Goal: Contribute content

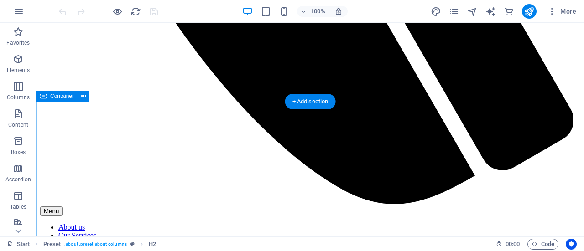
scroll to position [588, 0]
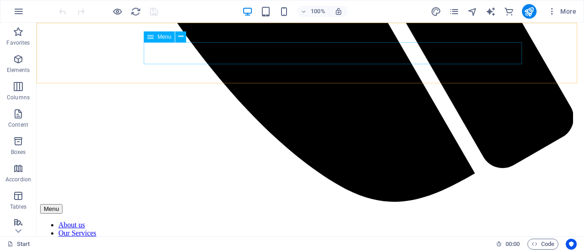
click at [360, 221] on nav "About us Our Services New FDR System Pricing contact" at bounding box center [310, 241] width 540 height 41
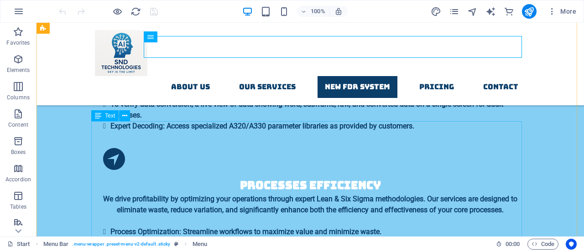
scroll to position [1120, 0]
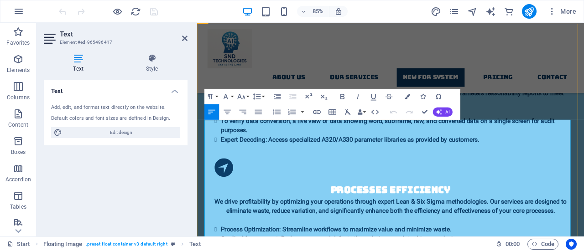
drag, startPoint x: 314, startPoint y: 153, endPoint x: 198, endPoint y: 151, distance: 115.9
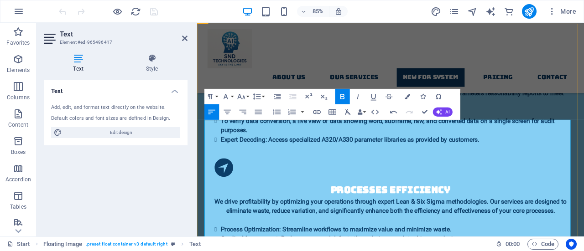
copy strong "Link to our Product Launch Video:"
drag, startPoint x: 228, startPoint y: 162, endPoint x: 201, endPoint y: 161, distance: 26.5
drag, startPoint x: 313, startPoint y: 163, endPoint x: 190, endPoint y: 161, distance: 123.2
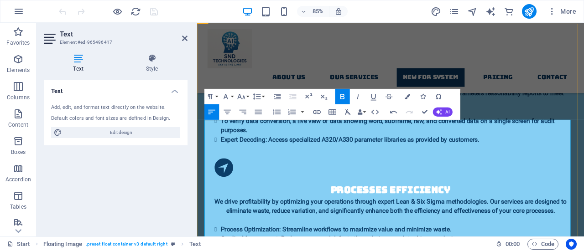
drag, startPoint x: 416, startPoint y: 164, endPoint x: 317, endPoint y: 161, distance: 99.1
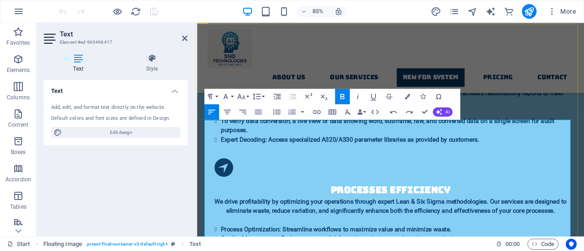
drag, startPoint x: 418, startPoint y: 163, endPoint x: 321, endPoint y: 160, distance: 97.7
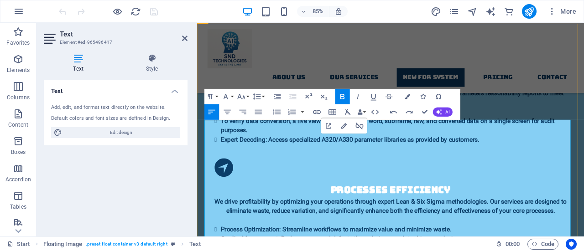
click at [318, 111] on icon "button" at bounding box center [316, 111] width 9 height 9
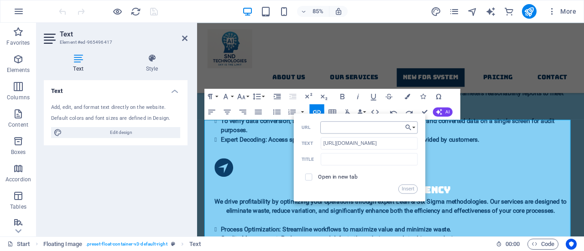
click at [339, 129] on input "URL" at bounding box center [369, 127] width 98 height 12
type input "[URL][DOMAIN_NAME]"
click at [359, 161] on input "text" at bounding box center [369, 159] width 97 height 12
type input "Plotting Module"
click at [310, 175] on input "checkbox" at bounding box center [307, 175] width 7 height 7
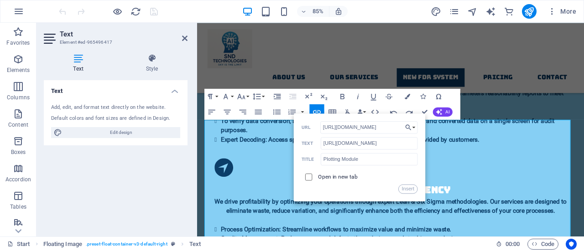
checkbox input "true"
click at [409, 189] on button "Insert" at bounding box center [408, 188] width 20 height 9
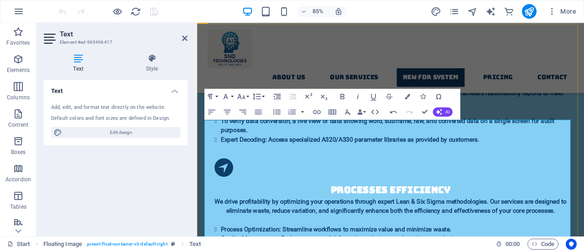
drag, startPoint x: 422, startPoint y: 164, endPoint x: 316, endPoint y: 165, distance: 105.9
drag, startPoint x: 419, startPoint y: 167, endPoint x: 318, endPoint y: 160, distance: 101.1
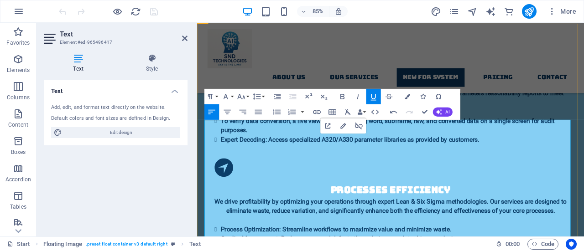
drag, startPoint x: 419, startPoint y: 165, endPoint x: 316, endPoint y: 164, distance: 102.7
click at [339, 94] on icon "button" at bounding box center [342, 96] width 9 height 9
click at [343, 94] on icon "button" at bounding box center [342, 96] width 9 height 9
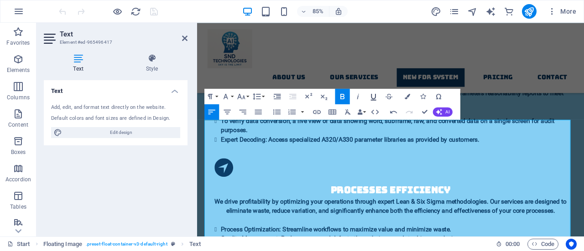
click at [371, 94] on icon "button" at bounding box center [373, 96] width 9 height 9
click at [408, 95] on icon "button" at bounding box center [407, 96] width 5 height 5
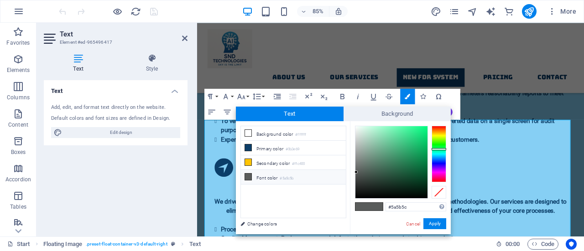
click at [439, 160] on div at bounding box center [439, 154] width 15 height 57
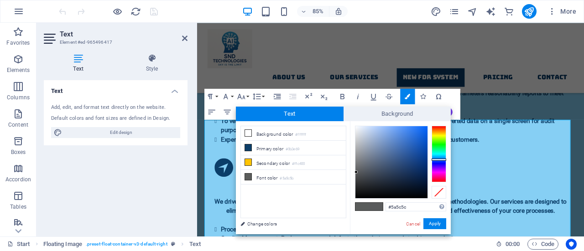
click at [439, 154] on div at bounding box center [439, 154] width 15 height 57
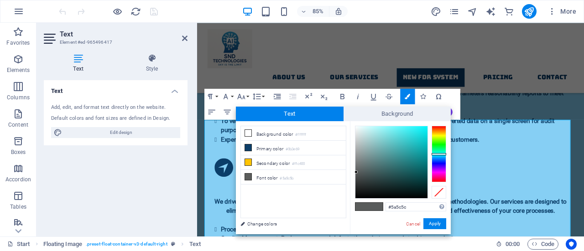
click at [438, 156] on div at bounding box center [439, 154] width 15 height 57
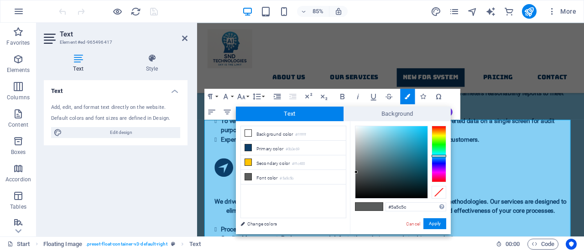
click at [438, 156] on div at bounding box center [439, 156] width 15 height 2
click at [436, 158] on div at bounding box center [439, 154] width 15 height 57
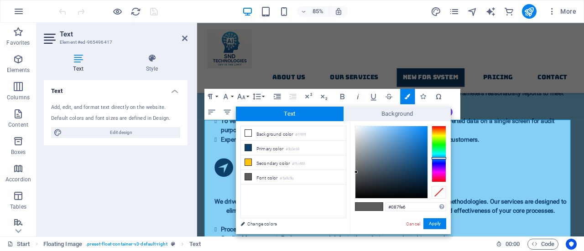
click at [425, 133] on div at bounding box center [391, 162] width 72 height 72
click at [443, 221] on button "Apply" at bounding box center [434, 224] width 23 height 11
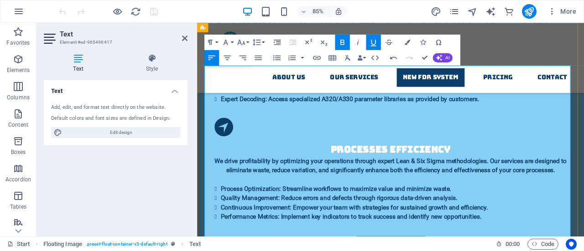
scroll to position [1165, 0]
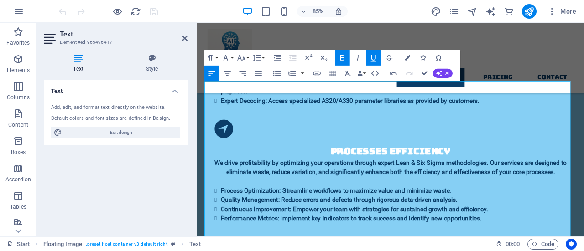
drag, startPoint x: 424, startPoint y: 121, endPoint x: 185, endPoint y: 120, distance: 239.1
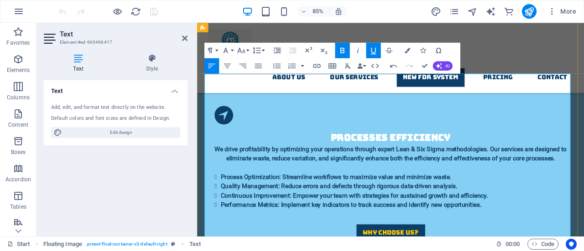
scroll to position [1196, 0]
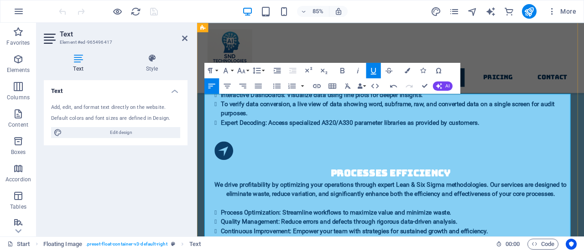
scroll to position [1135, 0]
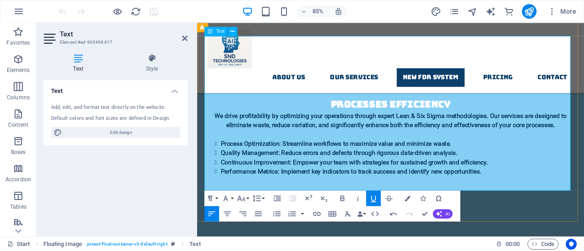
scroll to position [1227, 0]
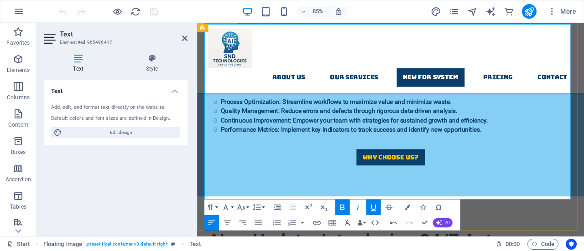
scroll to position [1287, 0]
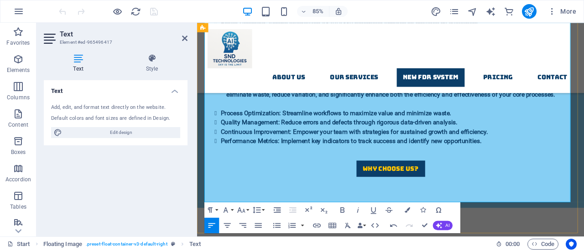
scroll to position [1257, 0]
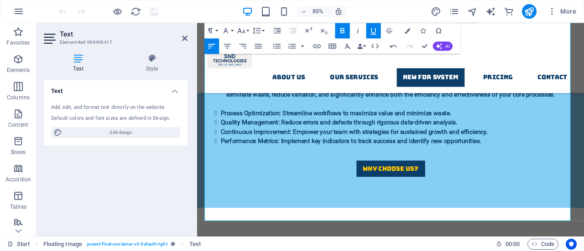
click at [375, 28] on icon "button" at bounding box center [373, 31] width 5 height 6
click at [343, 33] on icon "button" at bounding box center [342, 30] width 4 height 5
click at [408, 29] on icon "button" at bounding box center [407, 30] width 5 height 5
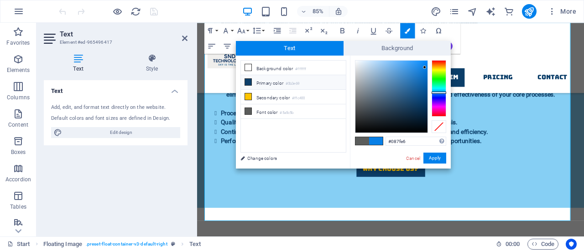
click at [275, 84] on li "Primary color #0b3e69" at bounding box center [293, 82] width 105 height 15
click at [442, 161] on button "Apply" at bounding box center [434, 158] width 23 height 11
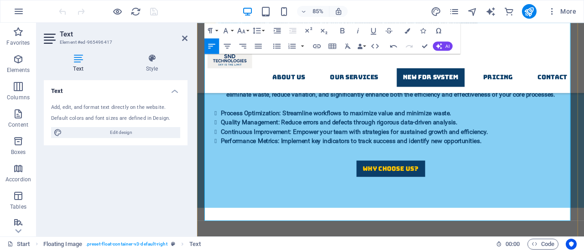
click at [406, 29] on icon "button" at bounding box center [407, 30] width 5 height 5
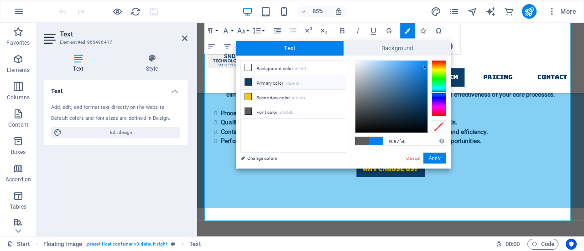
click at [279, 85] on li "Primary color #0b3e69" at bounding box center [293, 82] width 105 height 15
type input "#0b3e69"
click at [438, 160] on button "Apply" at bounding box center [434, 158] width 23 height 11
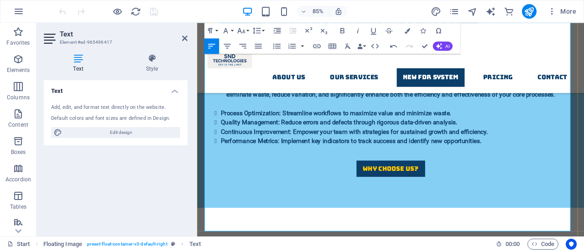
drag, startPoint x: 450, startPoint y: 175, endPoint x: 201, endPoint y: 178, distance: 249.2
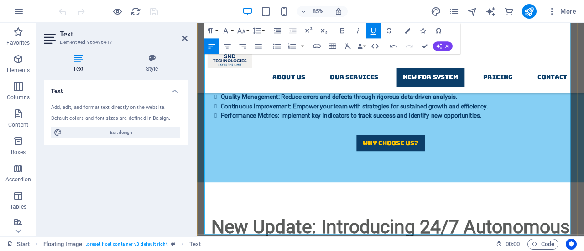
scroll to position [1287, 0]
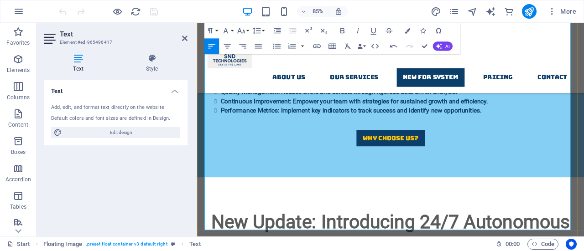
scroll to position [1318, 0]
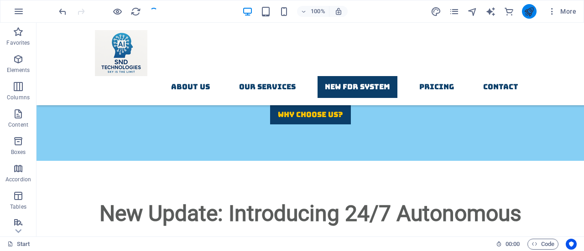
click at [528, 10] on icon "publish" at bounding box center [529, 11] width 10 height 10
checkbox input "false"
